Goal: Task Accomplishment & Management: Manage account settings

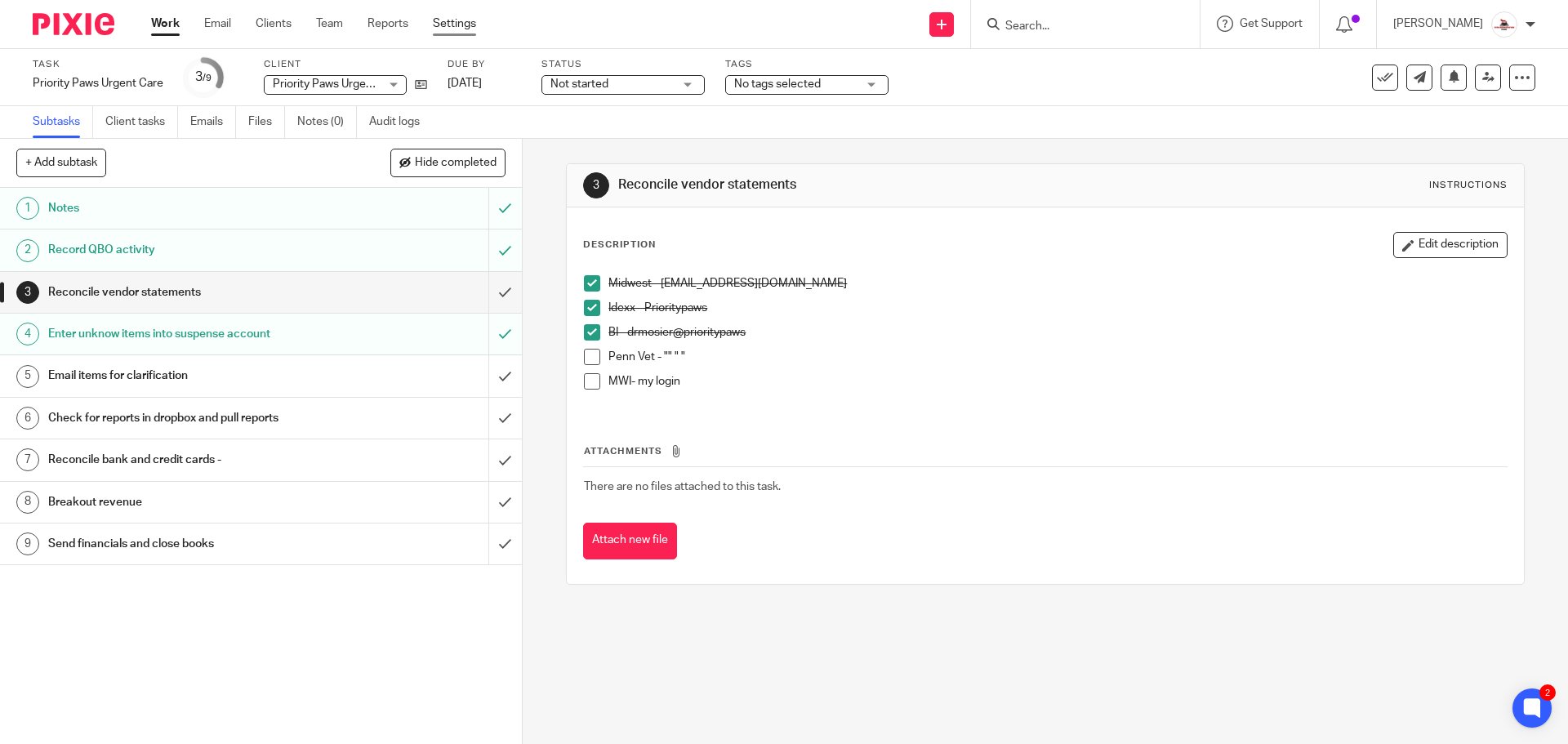
click at [452, 22] on link "Settings" at bounding box center [455, 24] width 43 height 16
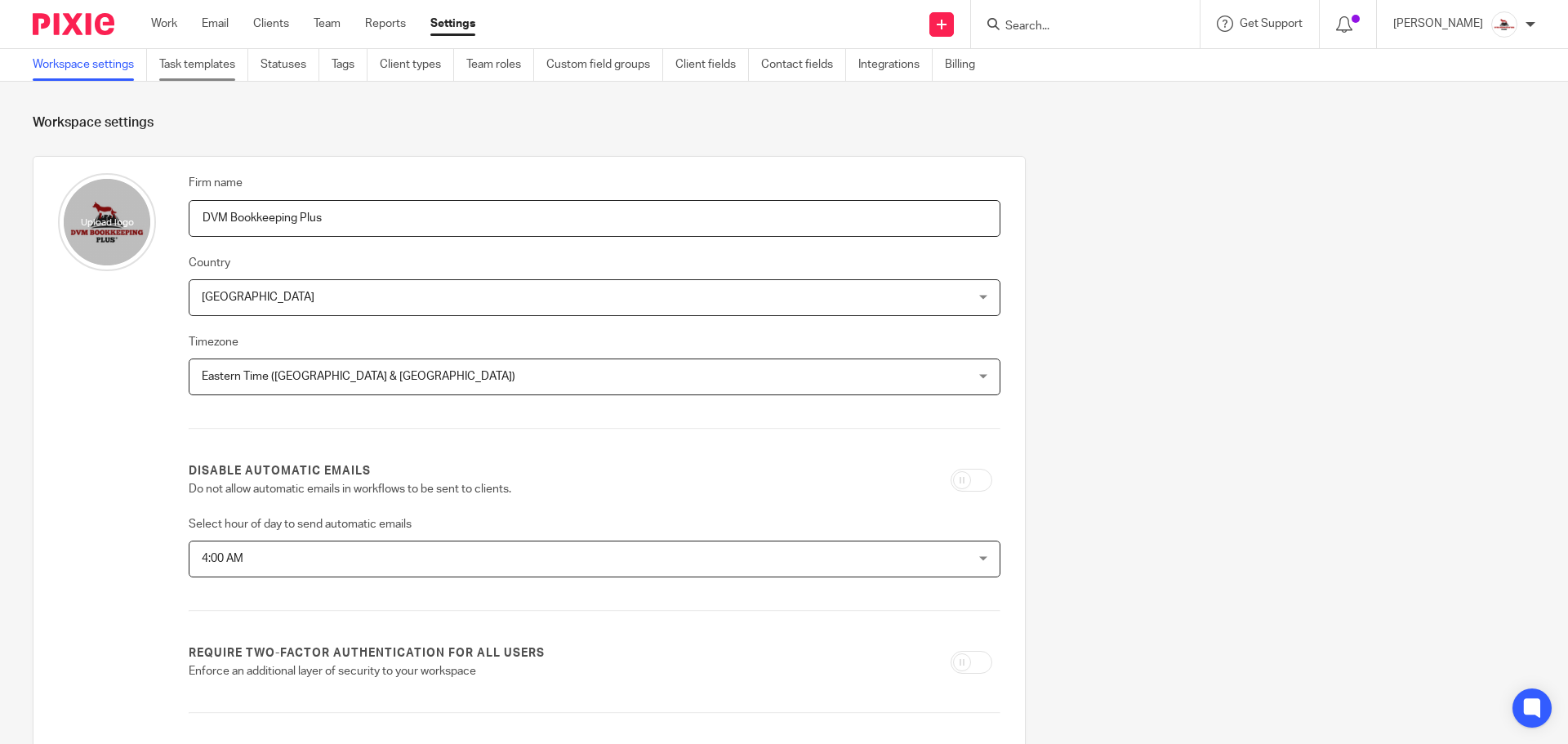
click at [207, 65] on link "Task templates" at bounding box center [204, 64] width 89 height 32
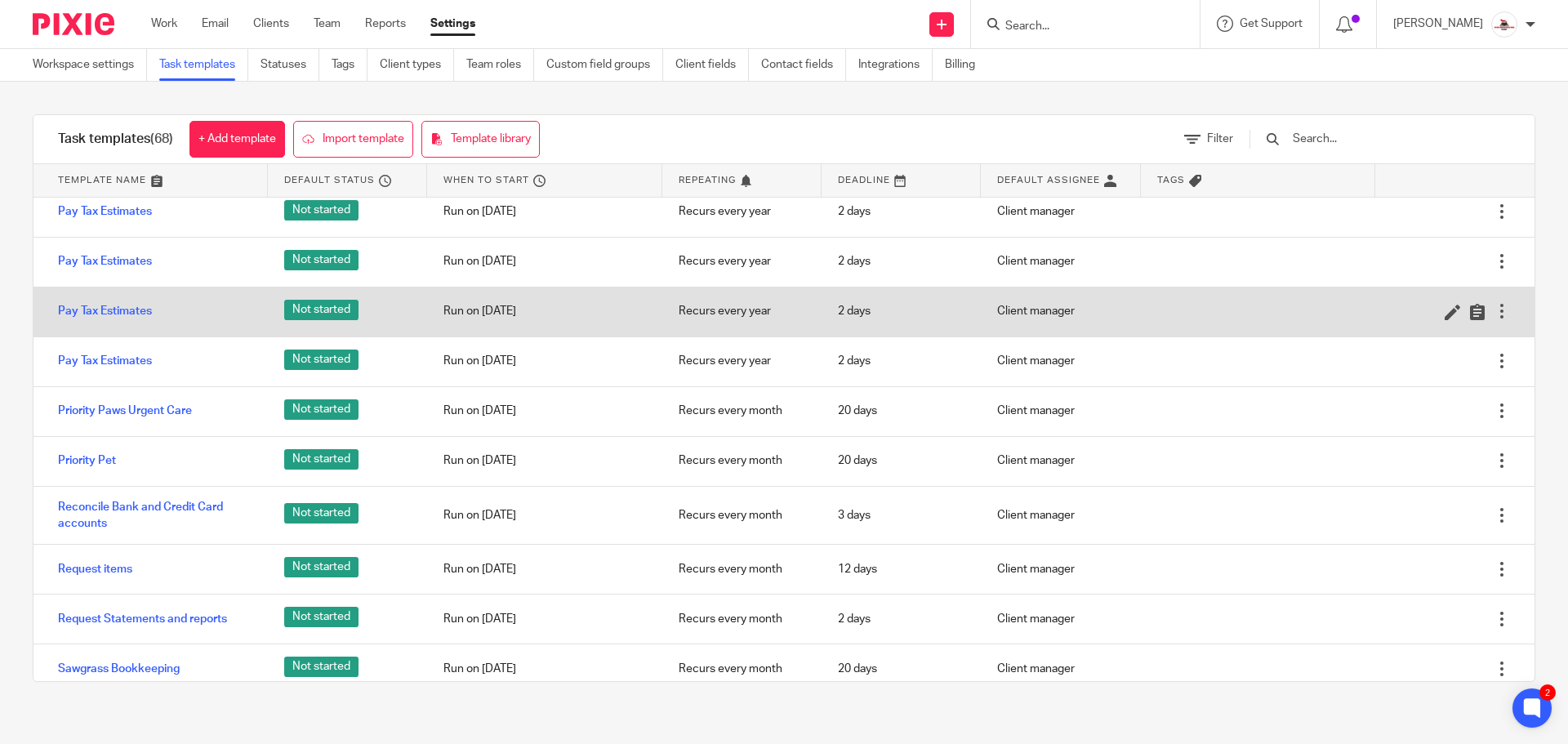
scroll to position [2533, 0]
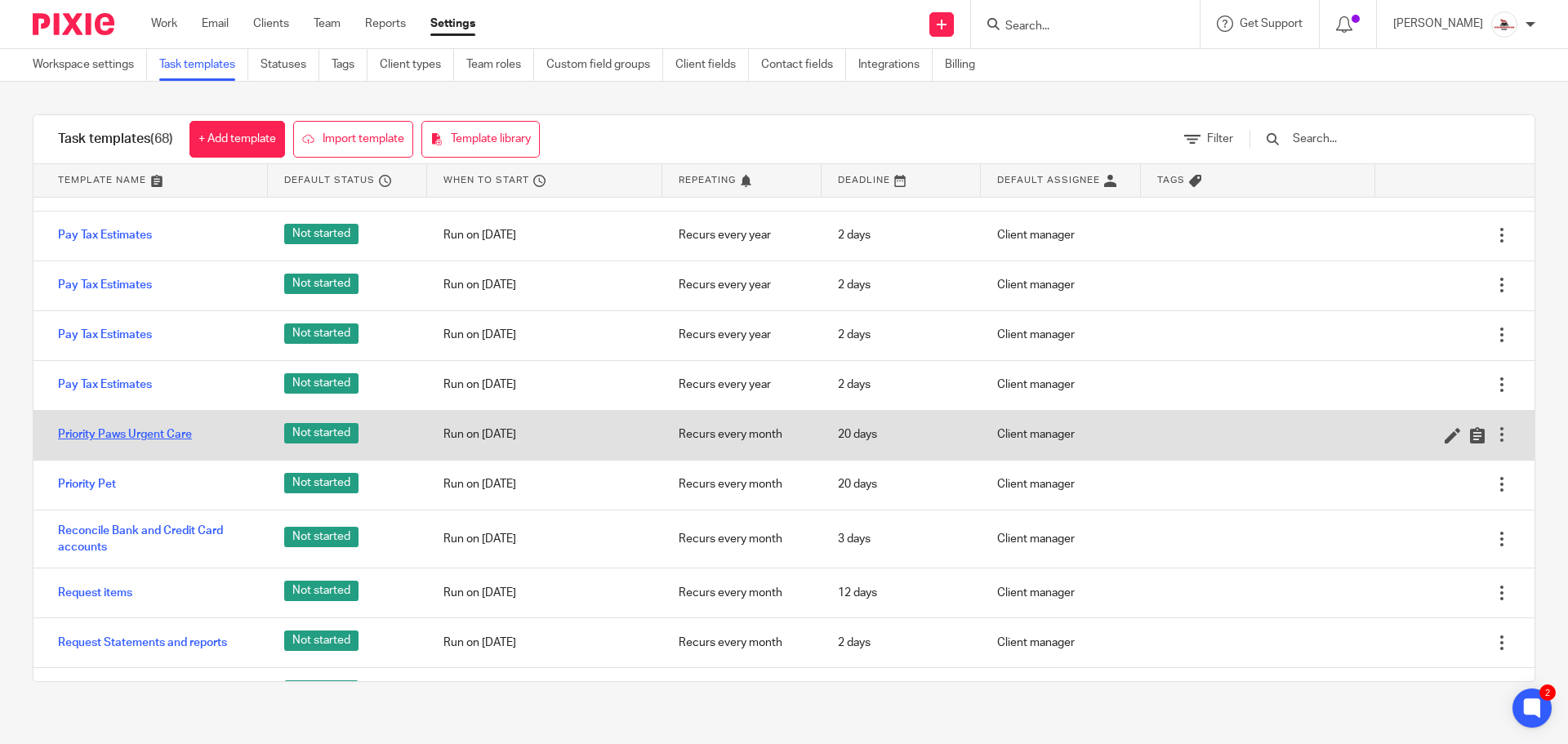
click at [167, 438] on link "Priority Paws Urgent Care" at bounding box center [125, 435] width 134 height 16
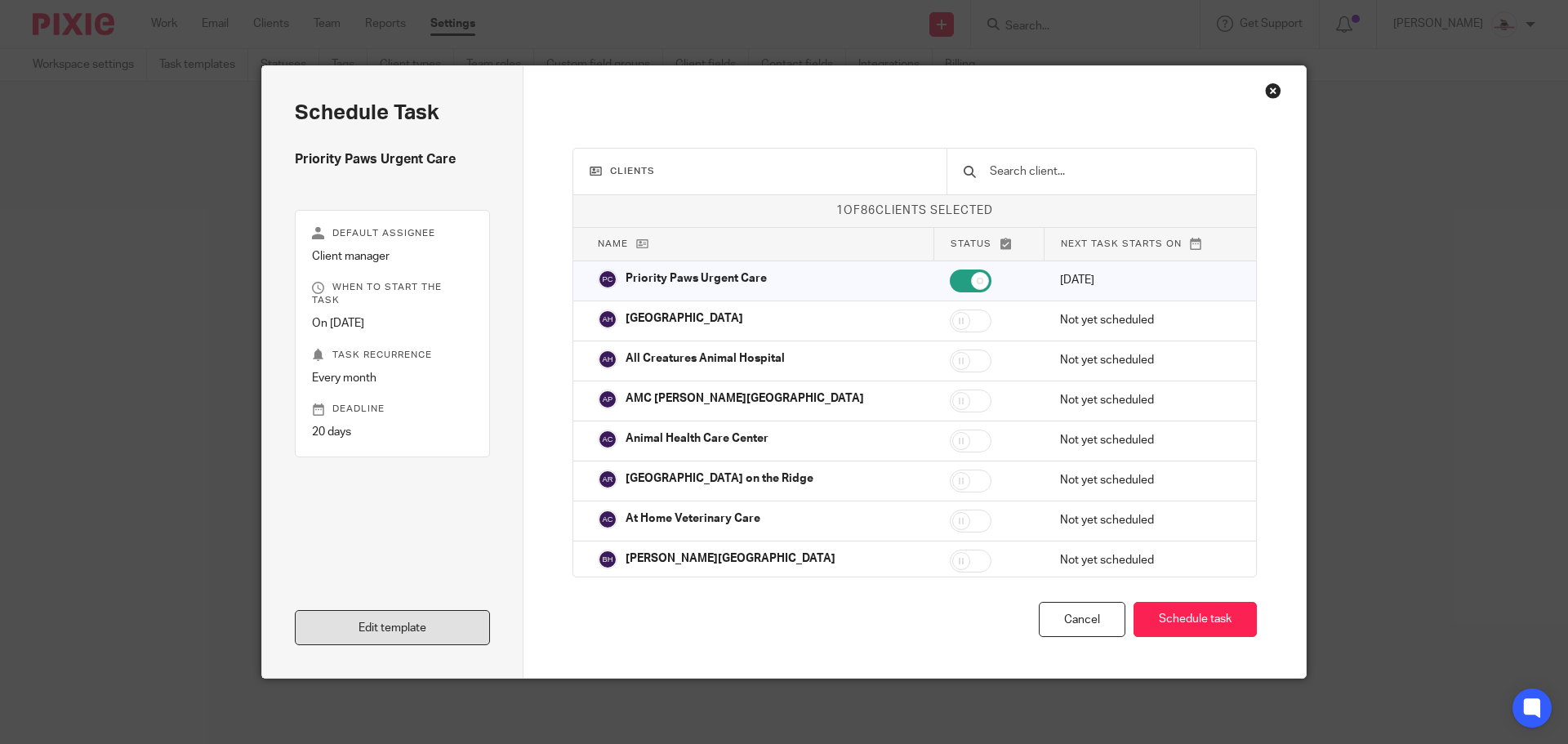
click at [418, 617] on link "Edit template" at bounding box center [391, 627] width 195 height 35
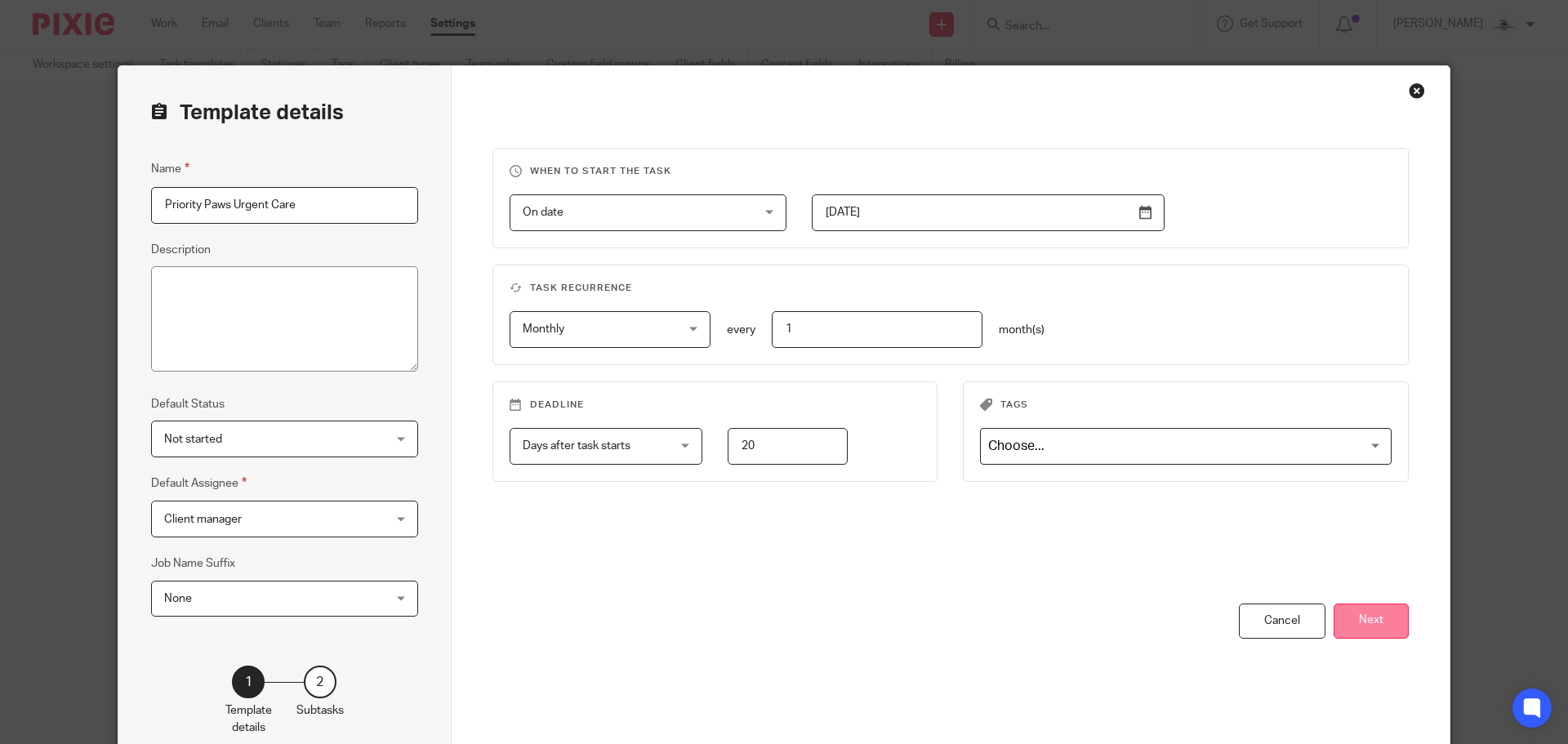
click at [1333, 612] on button "Next" at bounding box center [1371, 621] width 75 height 35
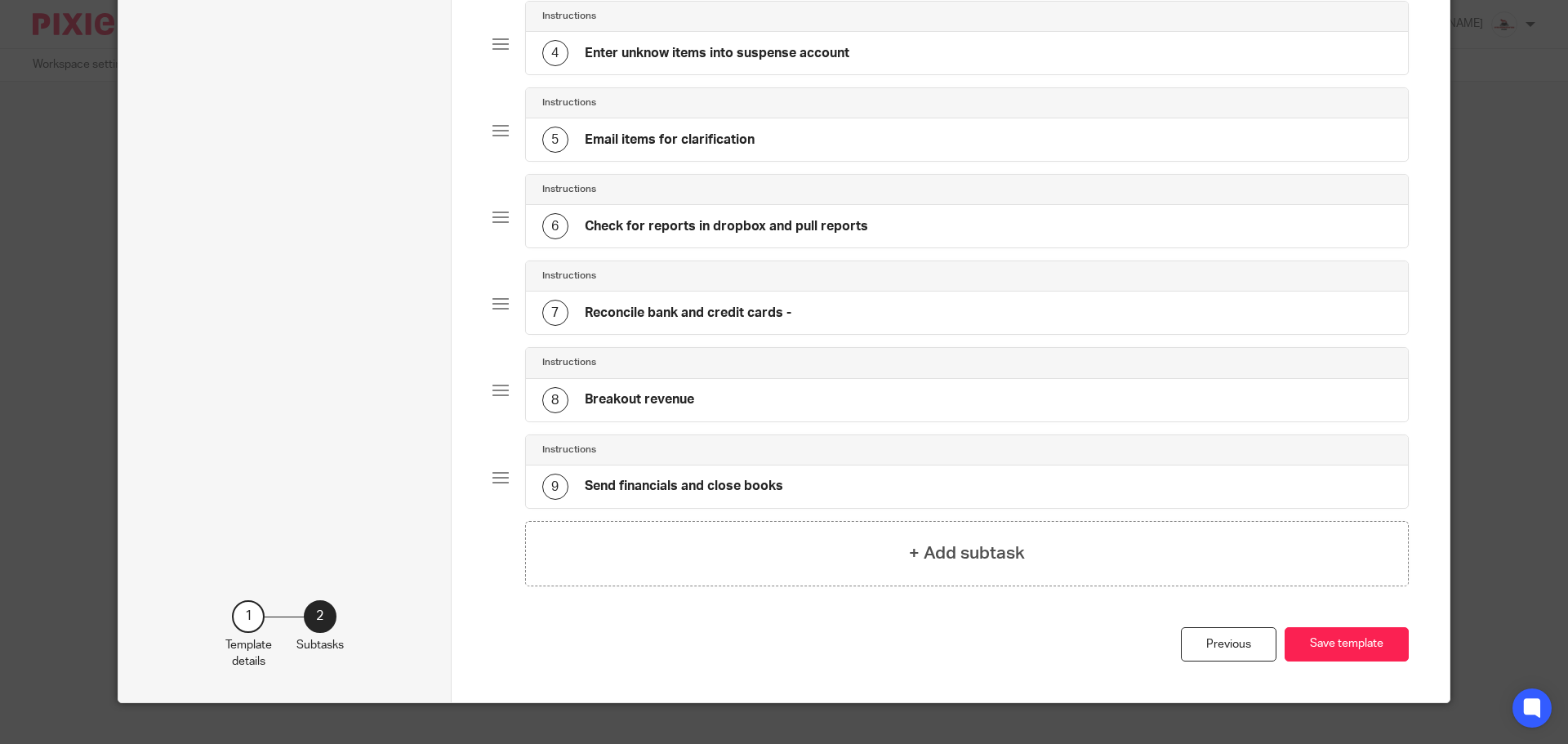
scroll to position [433, 0]
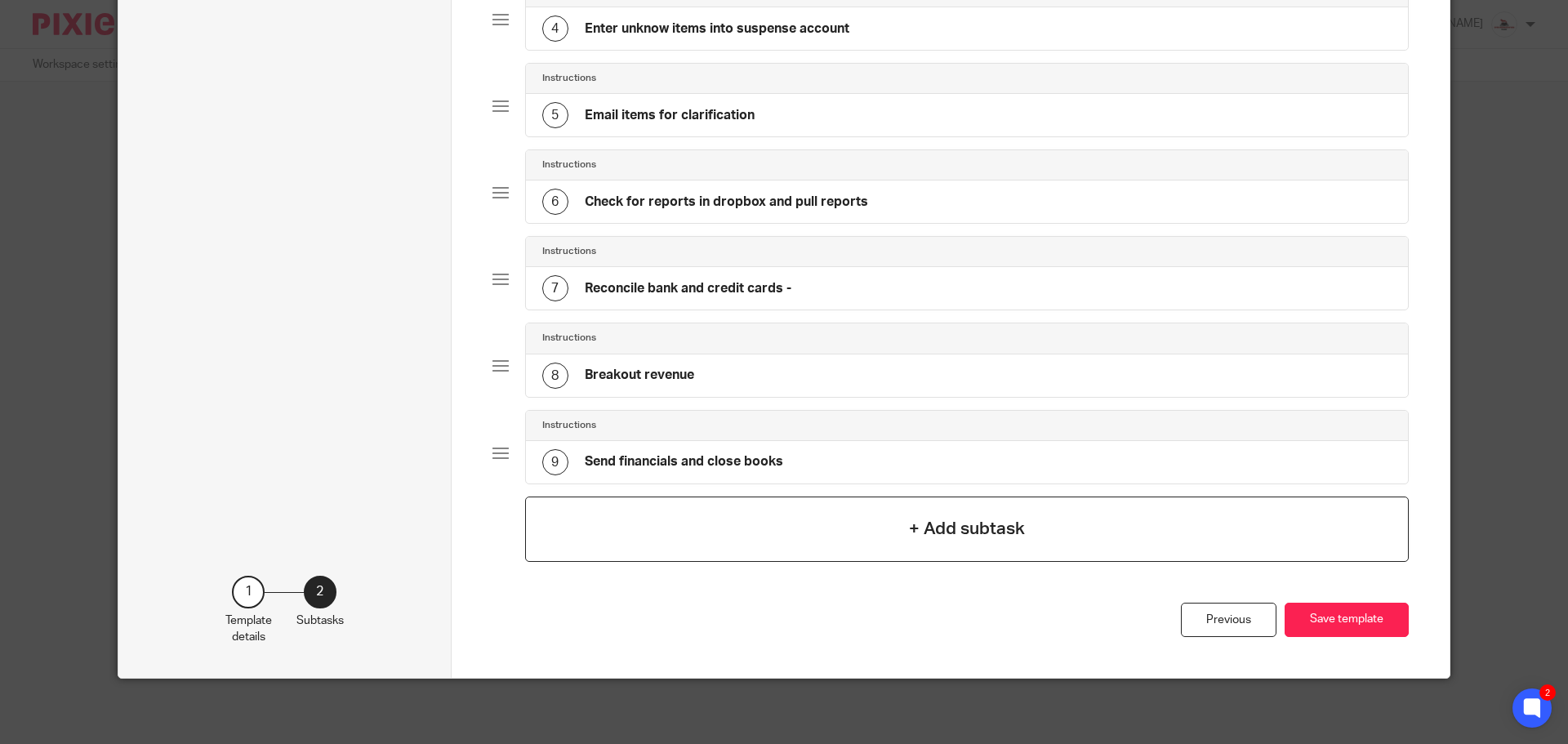
click at [991, 534] on h4 "+ Add subtask" at bounding box center [967, 529] width 116 height 25
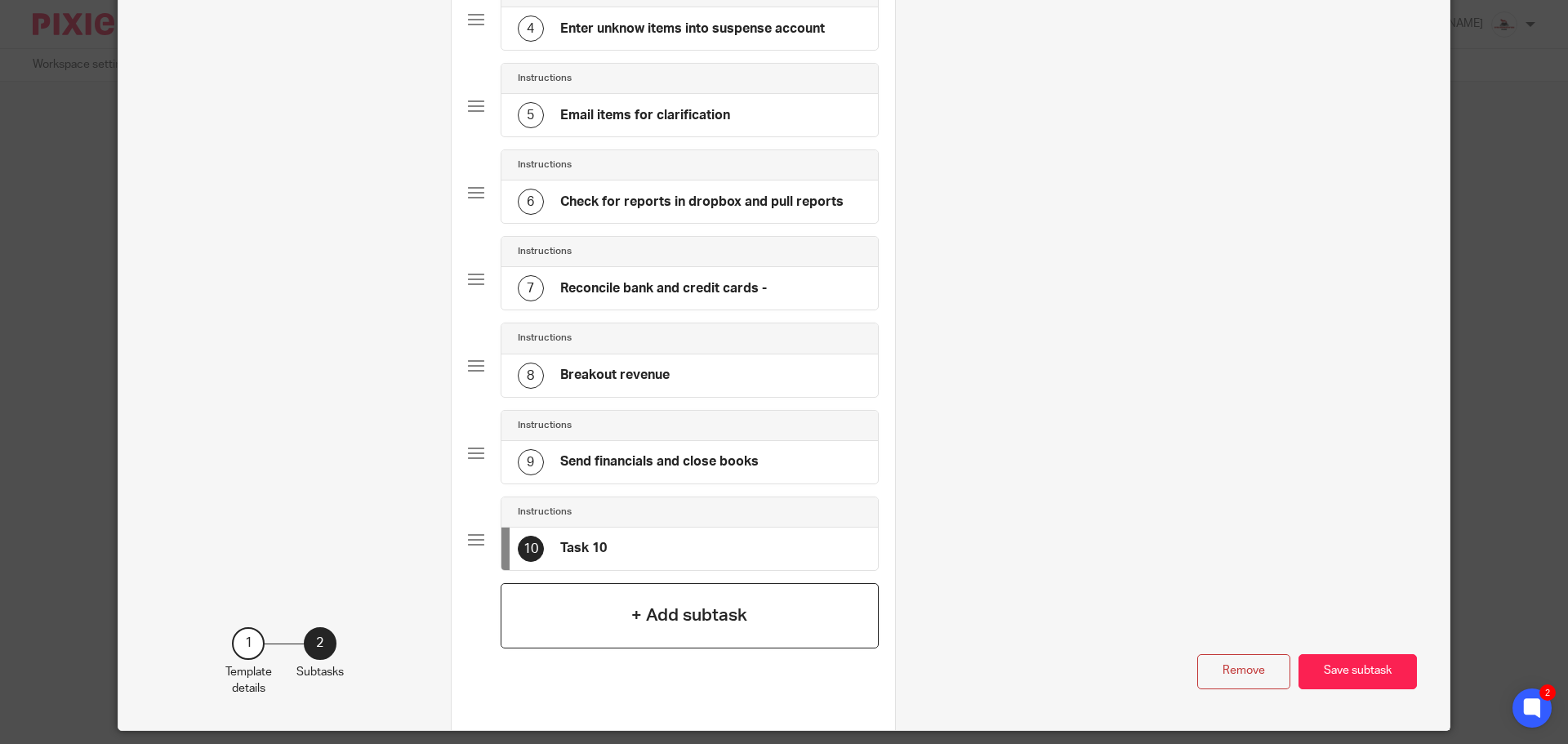
scroll to position [0, 0]
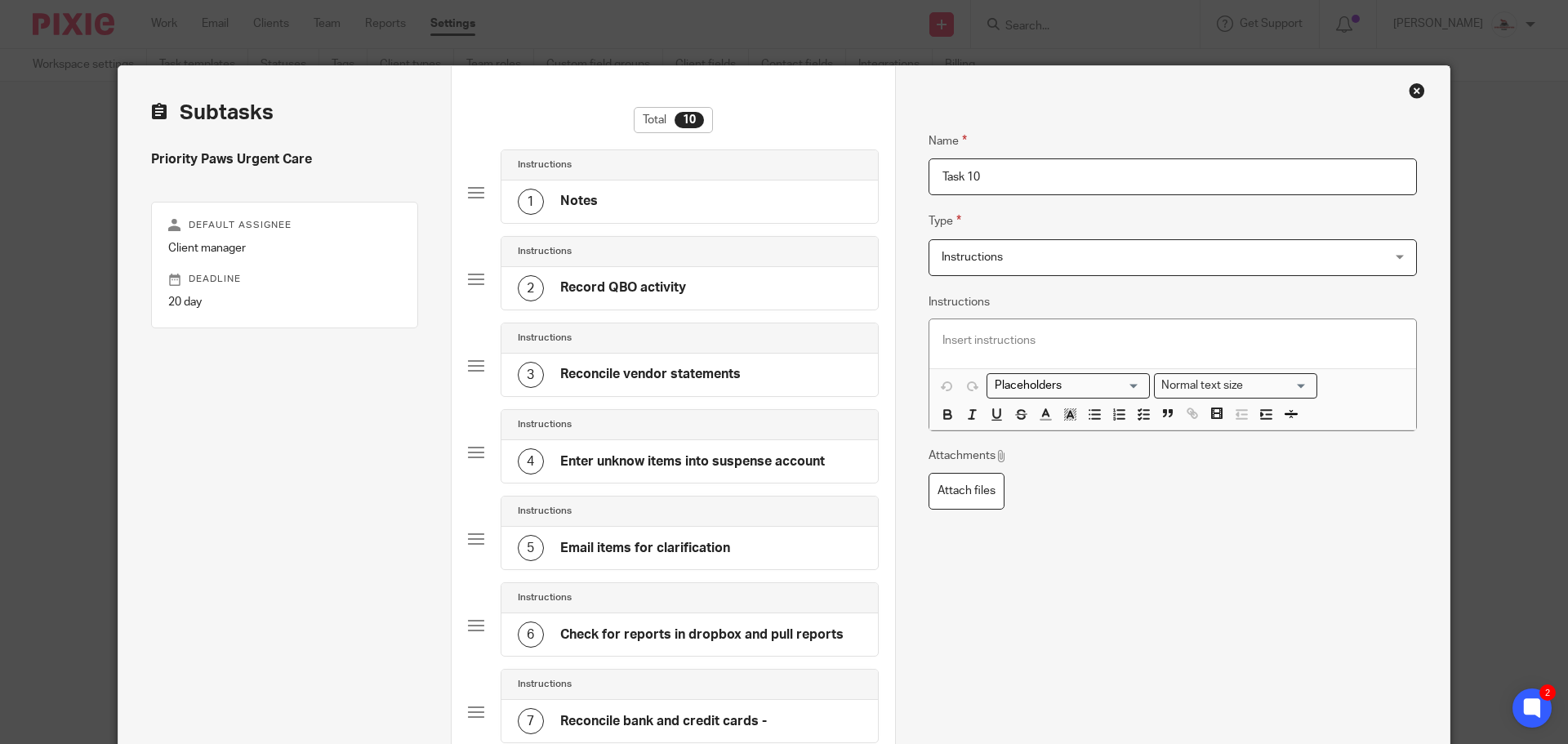
drag, startPoint x: 984, startPoint y: 177, endPoint x: 807, endPoint y: 148, distance: 179.4
click at [807, 148] on div "Subtasks Priority Paws Urgent Care Default assignee Client manager Deadline 20 …" at bounding box center [784, 614] width 1331 height 1097
type input "Book credit card deposits in transit $ credit card fees"
click at [1073, 341] on p at bounding box center [1172, 341] width 460 height 16
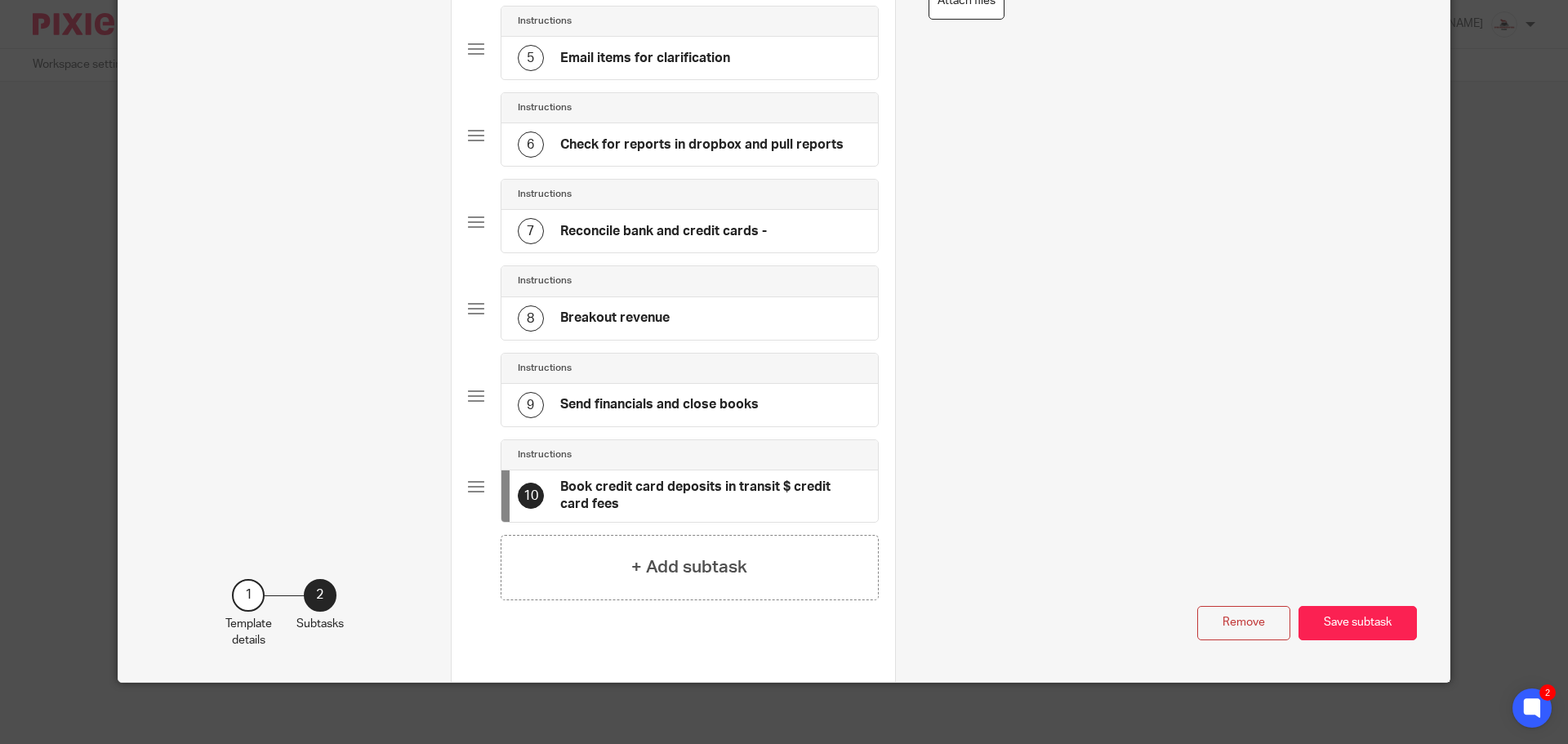
scroll to position [494, 0]
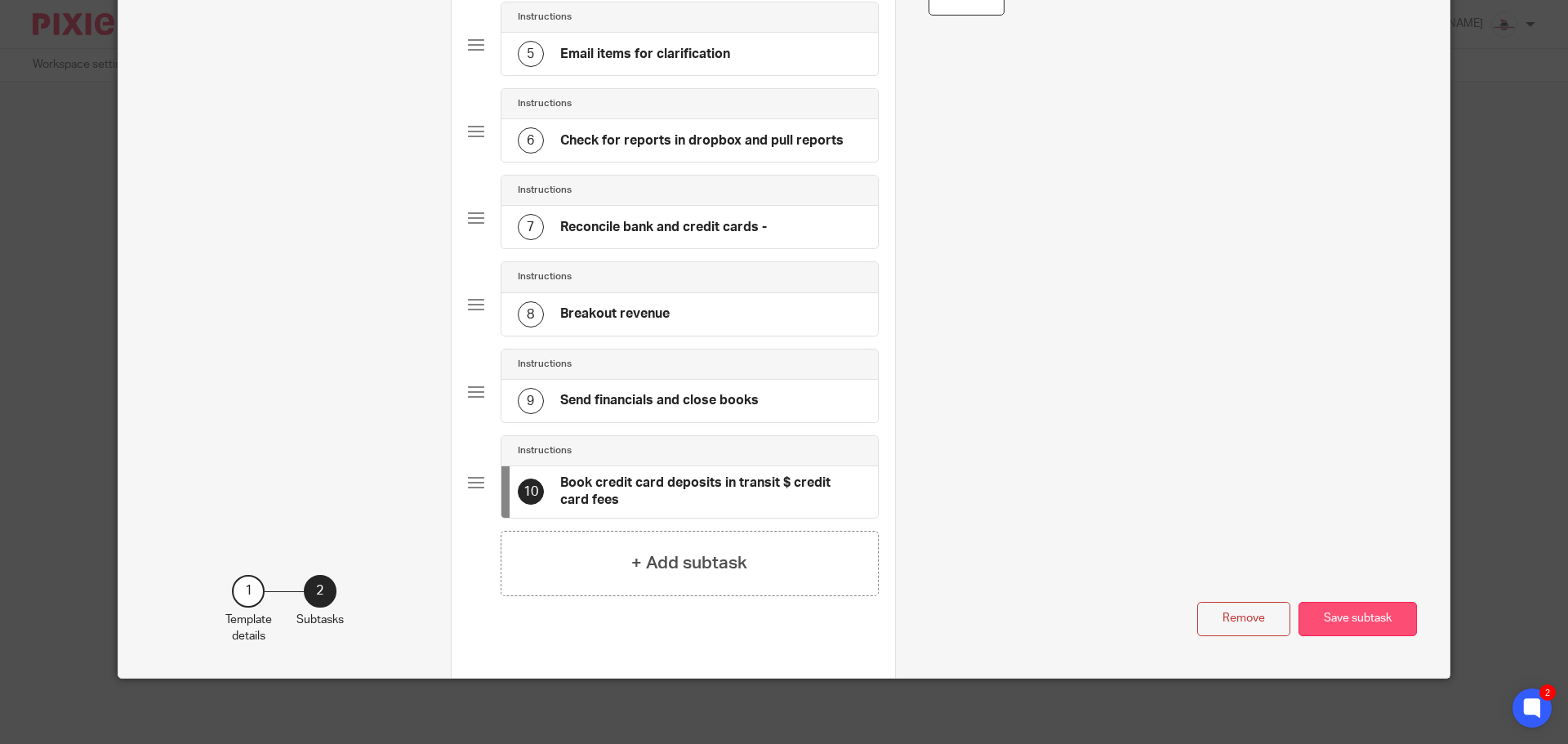
click at [1321, 610] on button "Save subtask" at bounding box center [1357, 619] width 119 height 35
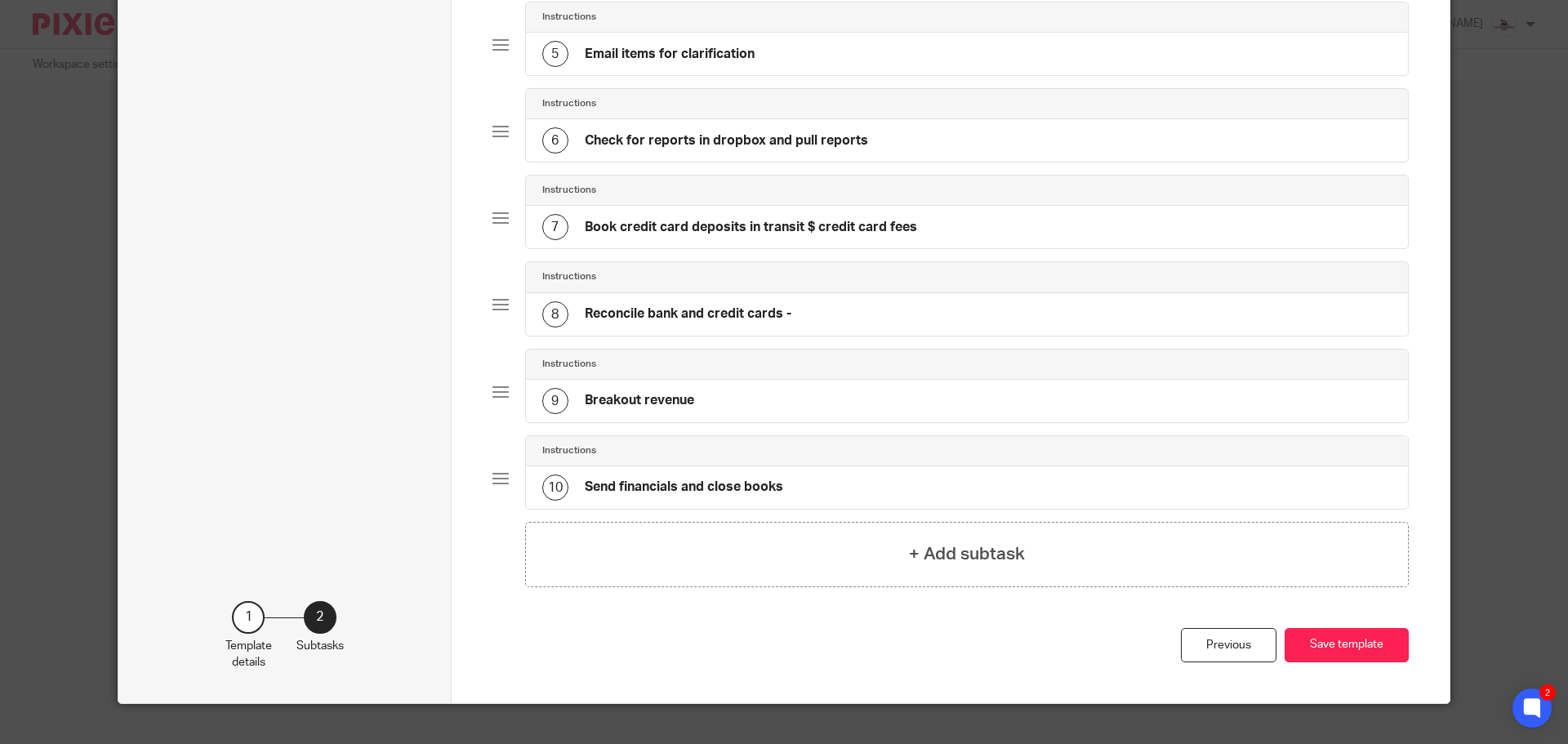
click at [834, 237] on h4 "Book credit card deposits in transit $ credit card fees" at bounding box center [750, 227] width 332 height 17
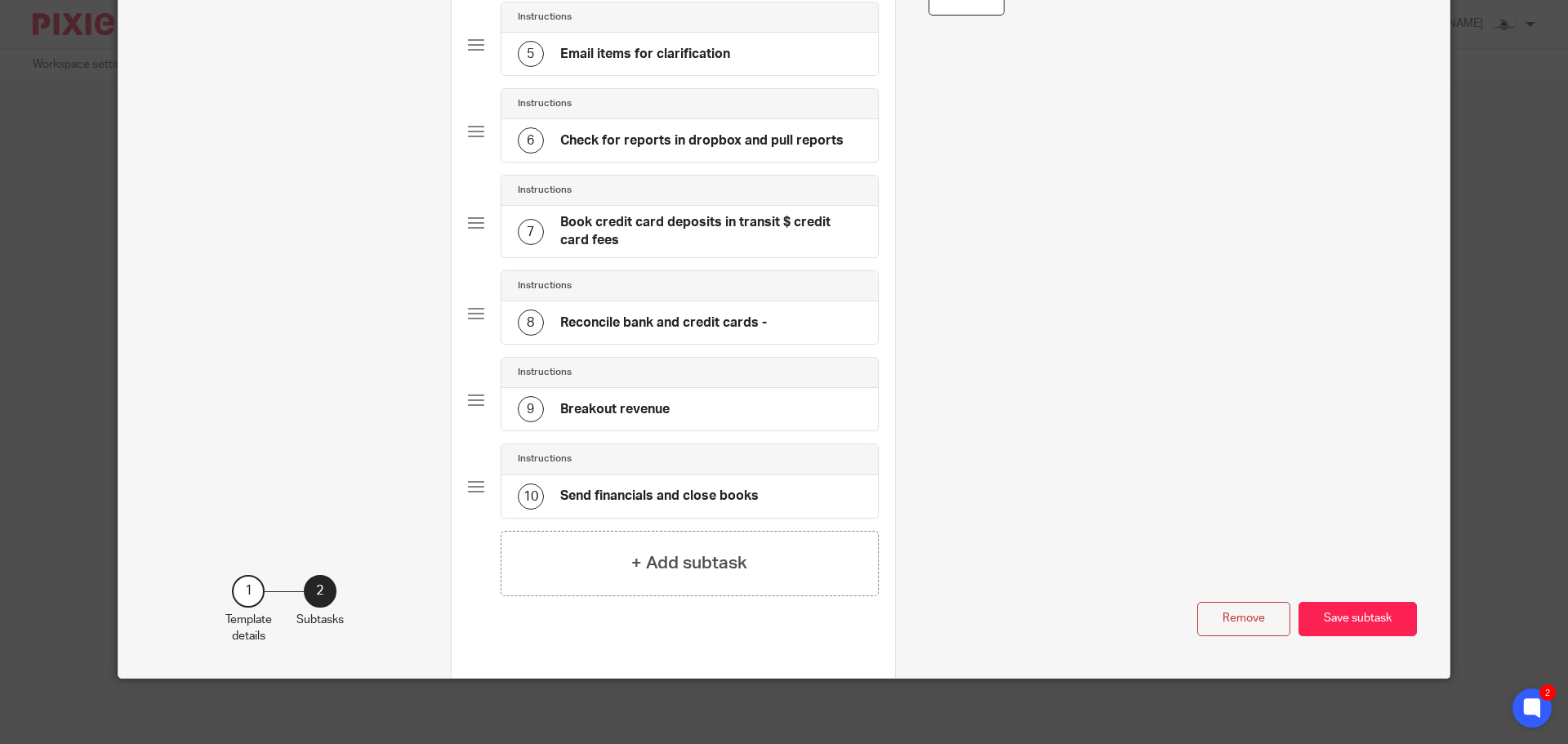
scroll to position [0, 0]
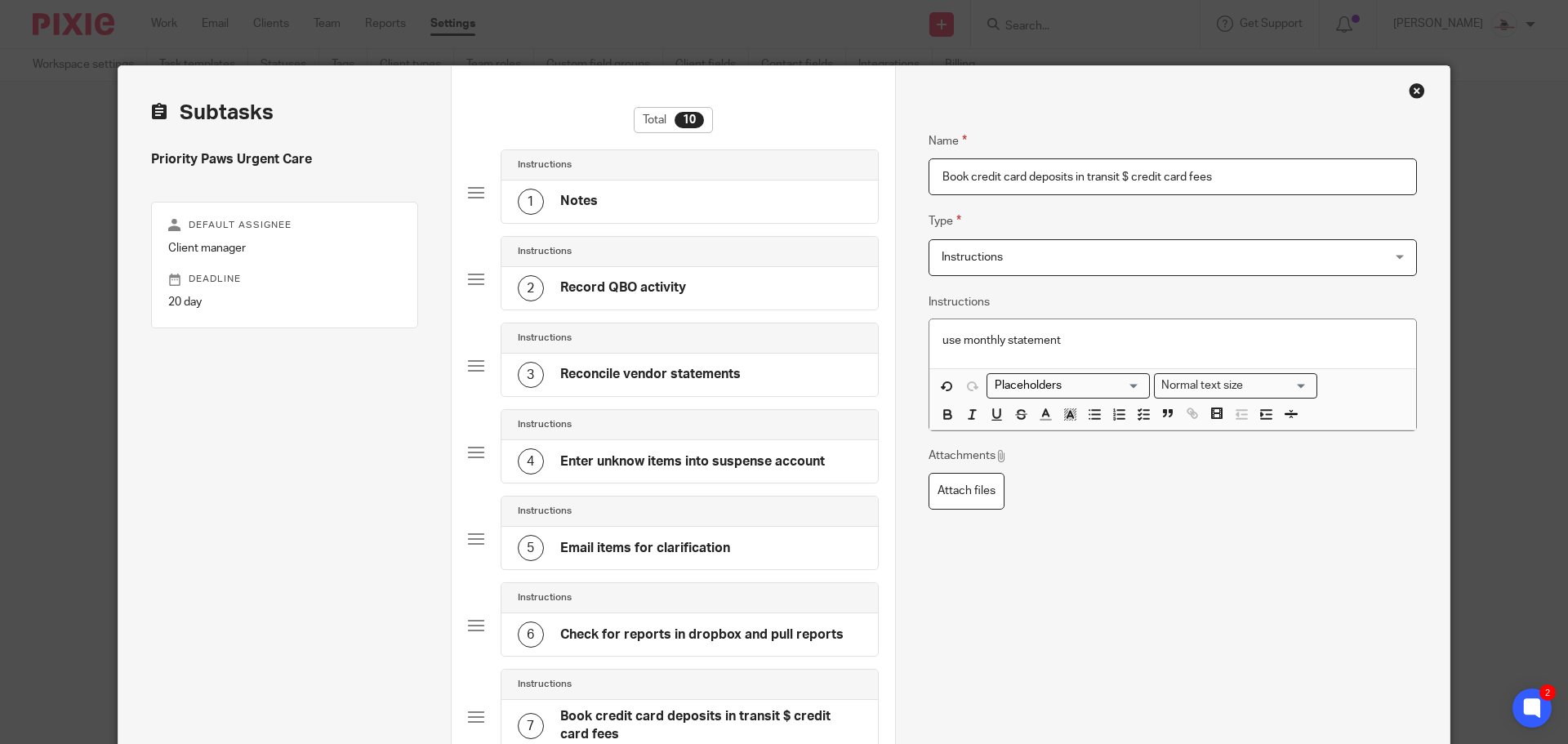
click at [1124, 181] on input "Book credit card deposits in transit $ credit card fees" at bounding box center [1172, 177] width 488 height 37
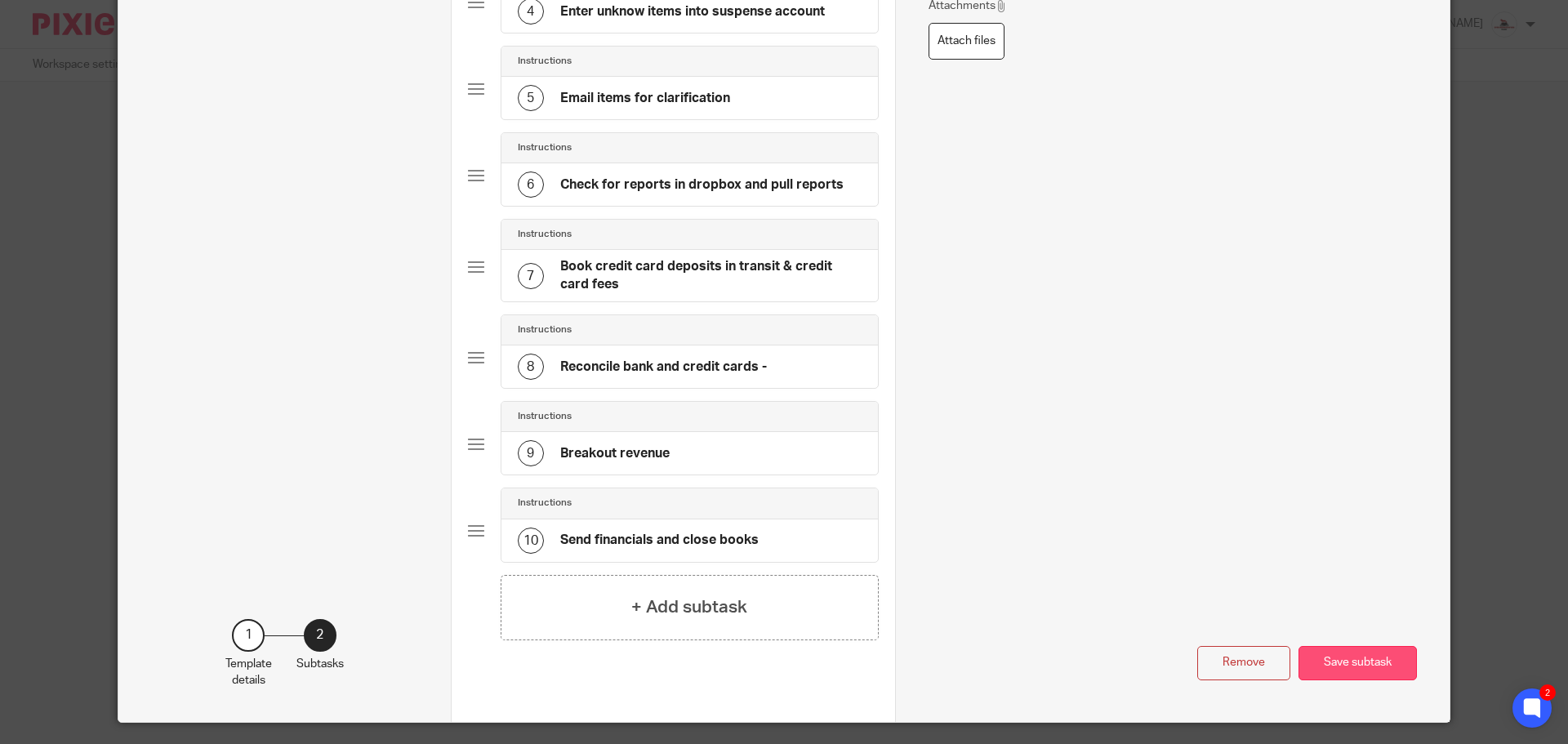
scroll to position [494, 0]
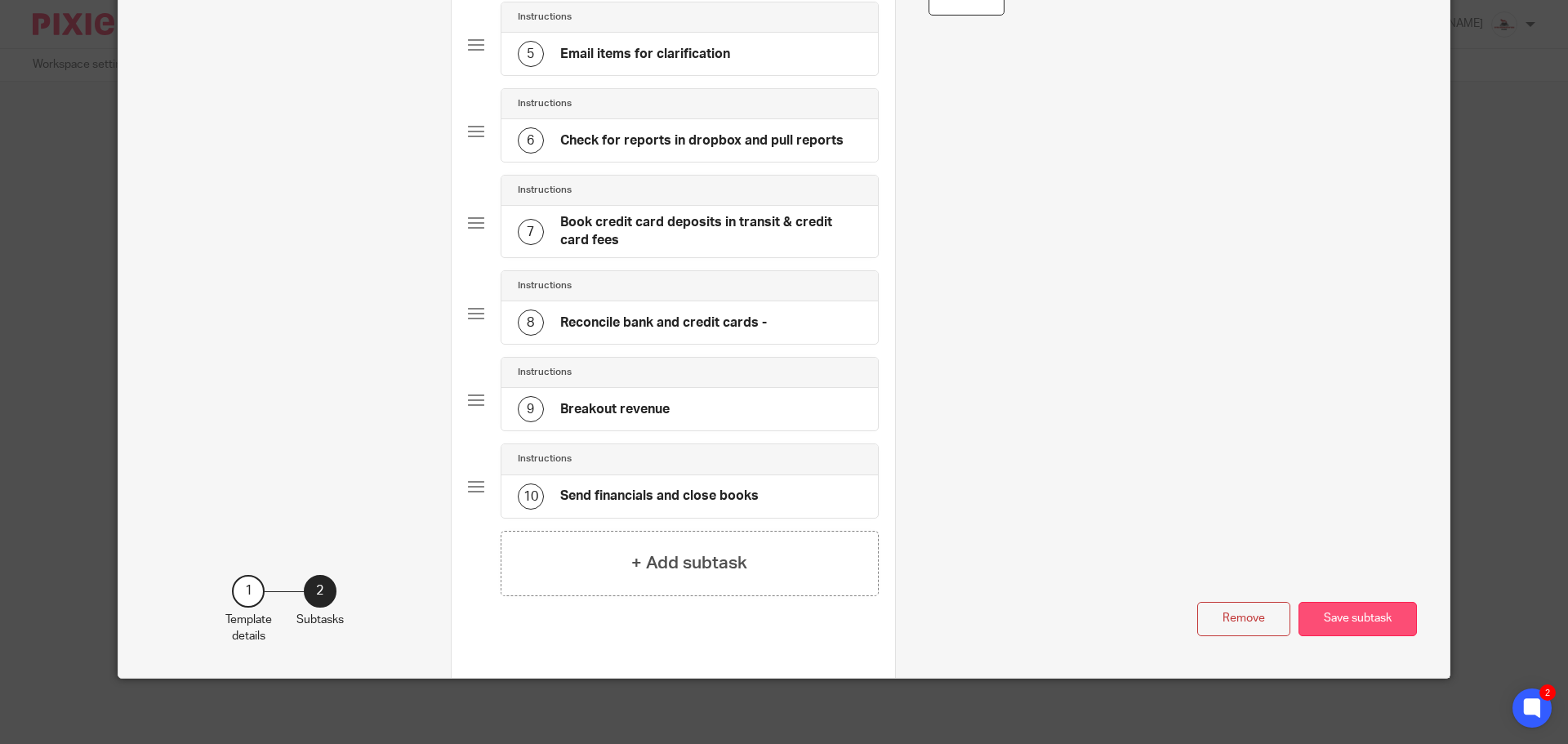
type input "Book credit card deposits in transit & credit card fees"
click at [1338, 632] on button "Save subtask" at bounding box center [1357, 619] width 119 height 35
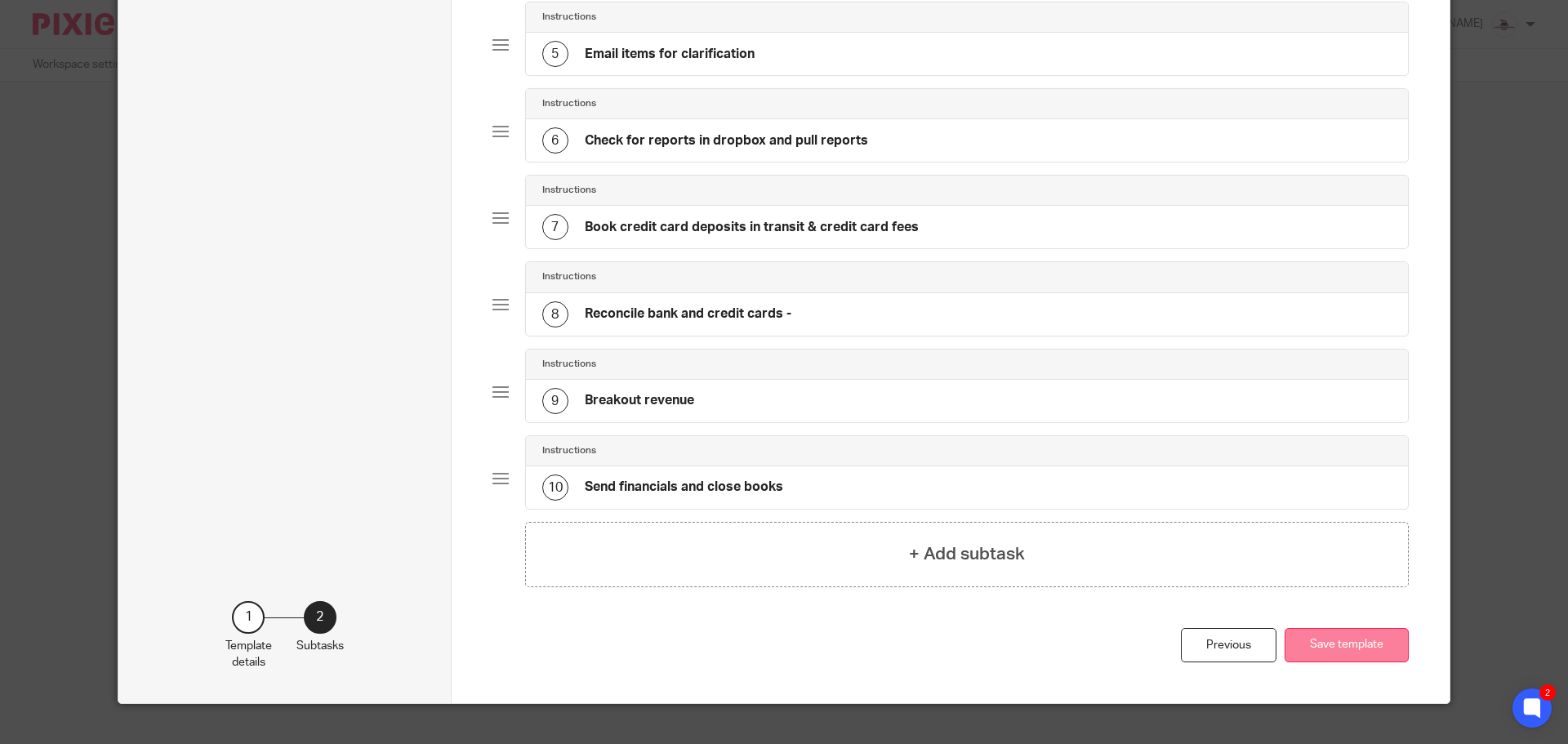
click at [1339, 652] on button "Save template" at bounding box center [1346, 645] width 124 height 35
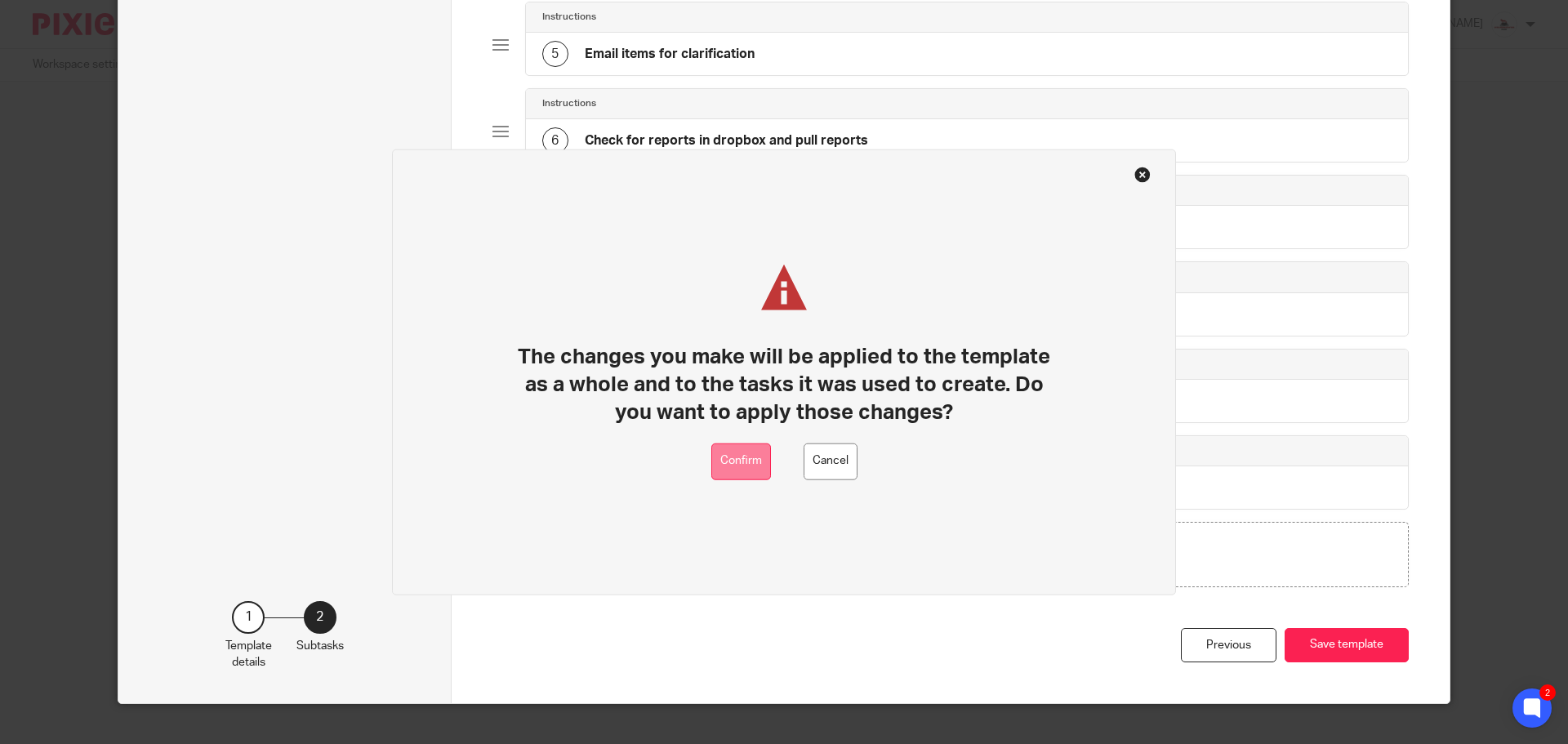
click at [751, 471] on button "Confirm" at bounding box center [741, 461] width 60 height 37
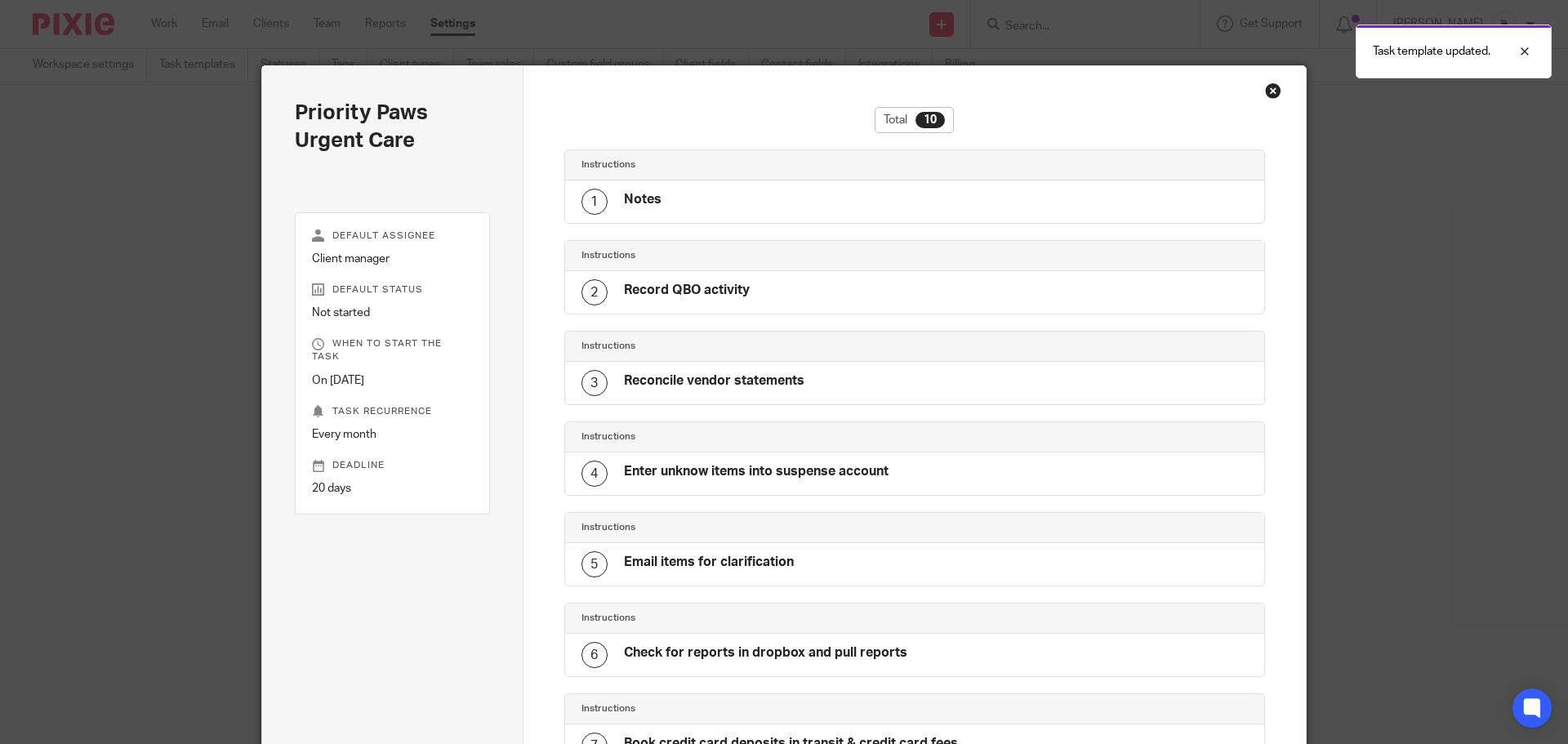
click at [1265, 91] on div "Close this dialog window" at bounding box center [1273, 91] width 16 height 16
